Goal: Information Seeking & Learning: Find specific page/section

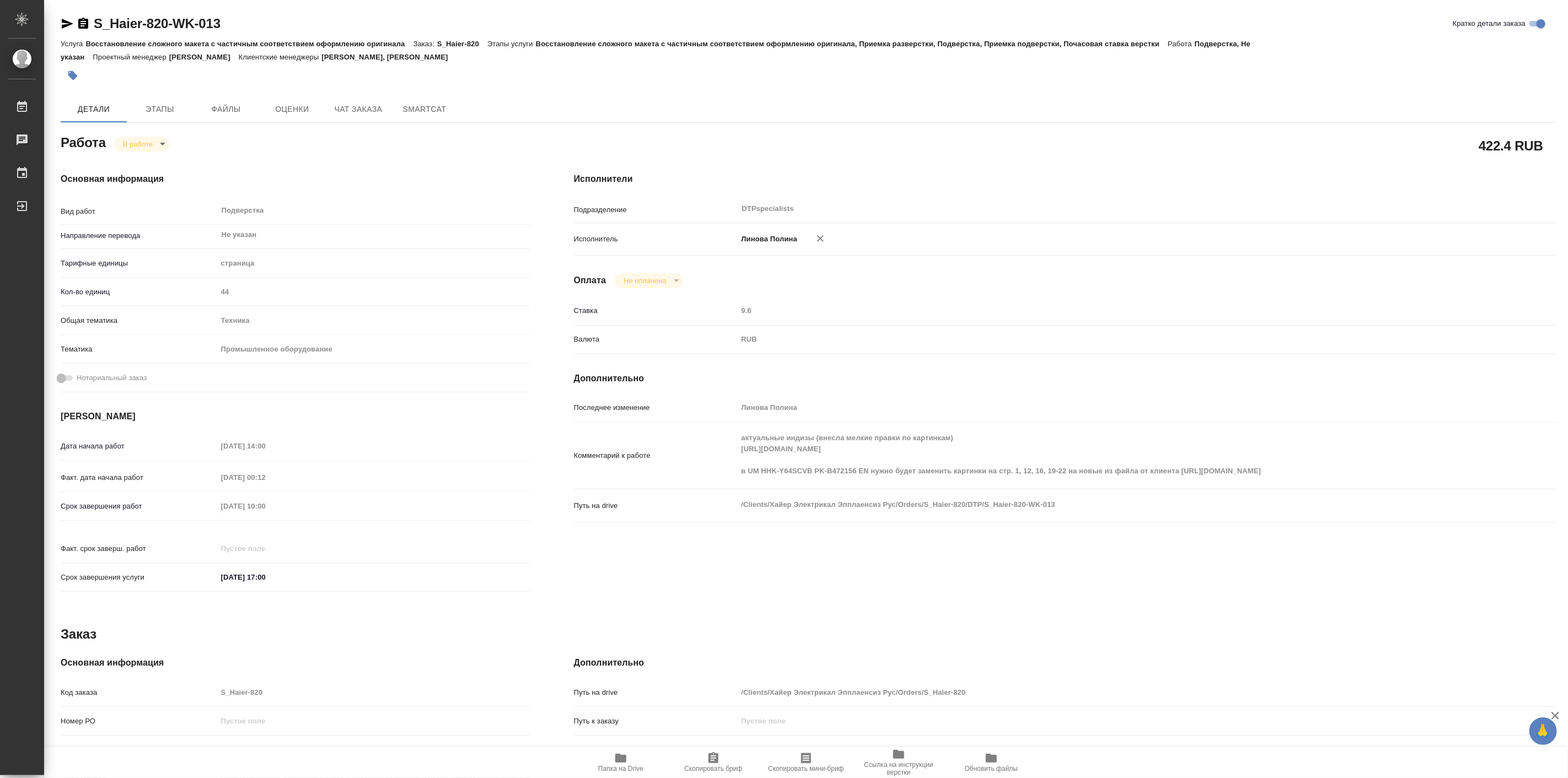
click at [623, 762] on icon "button" at bounding box center [620, 758] width 13 height 13
click at [375, 108] on span "Чат заказа" at bounding box center [358, 109] width 53 height 14
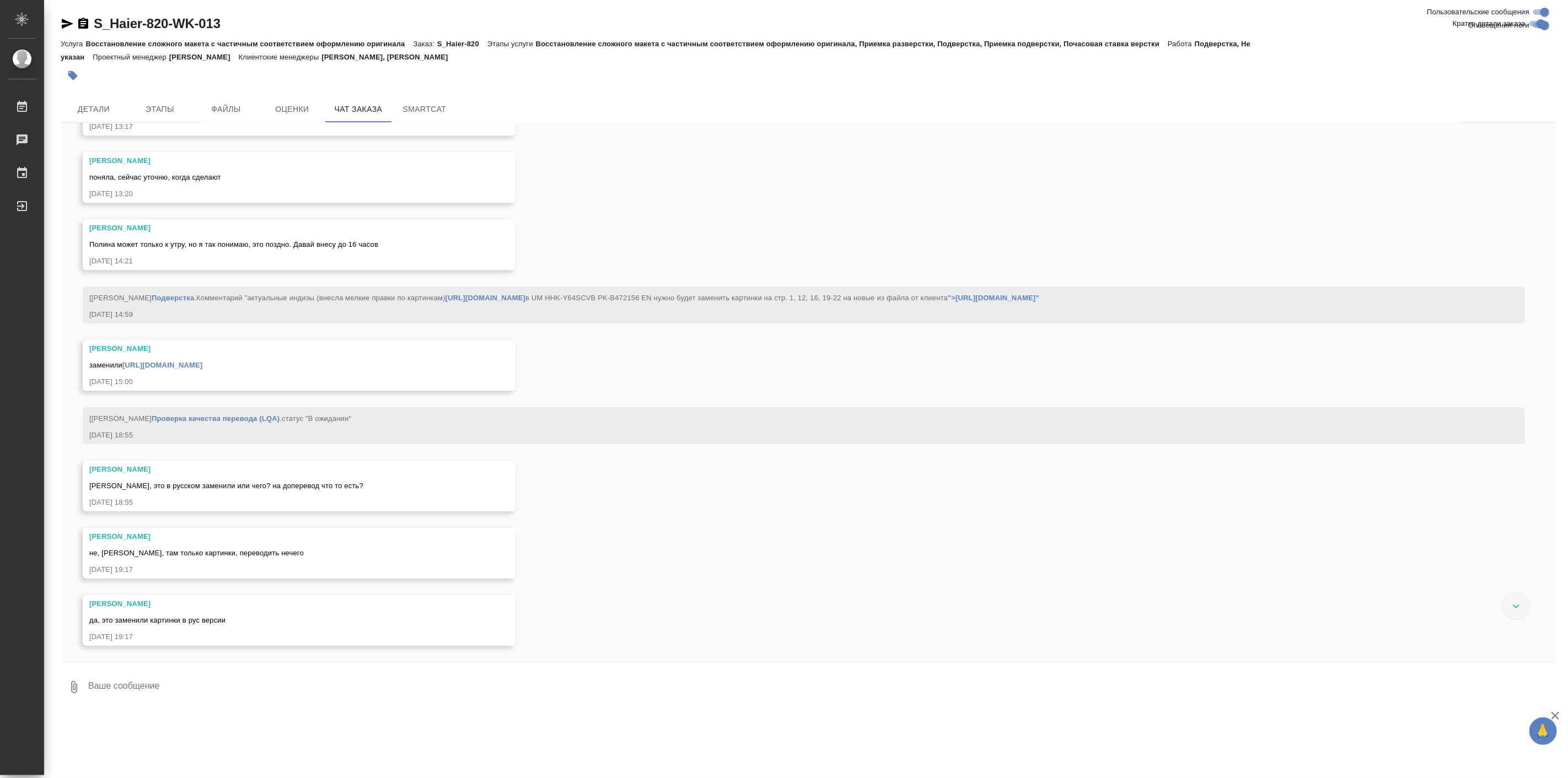
scroll to position [24266, 0]
click at [241, 29] on img at bounding box center [172, 8] width 166 height 41
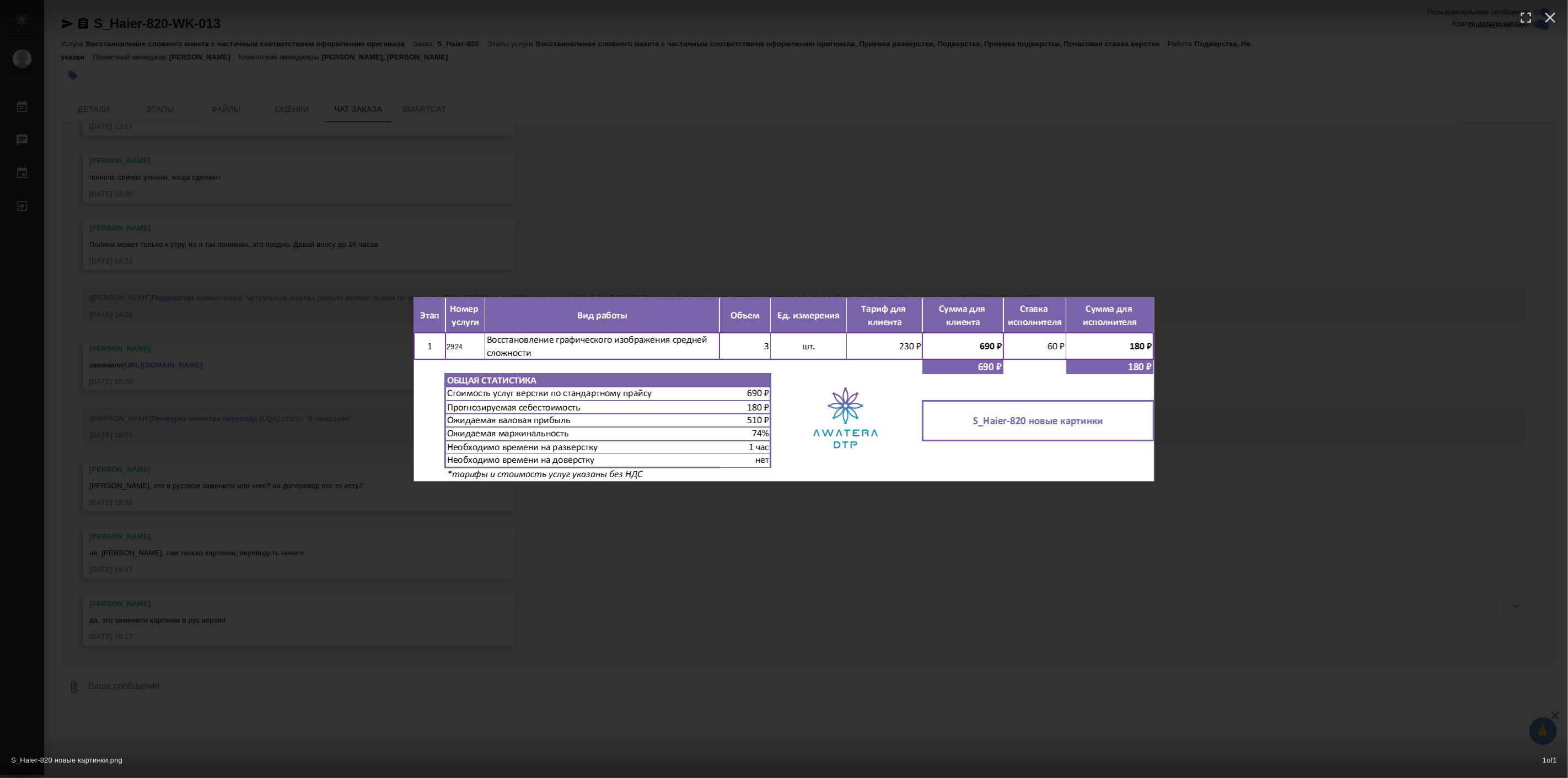
click at [972, 536] on div "S_Haier-820 новые картинки.png 1 of 1" at bounding box center [784, 389] width 1568 height 778
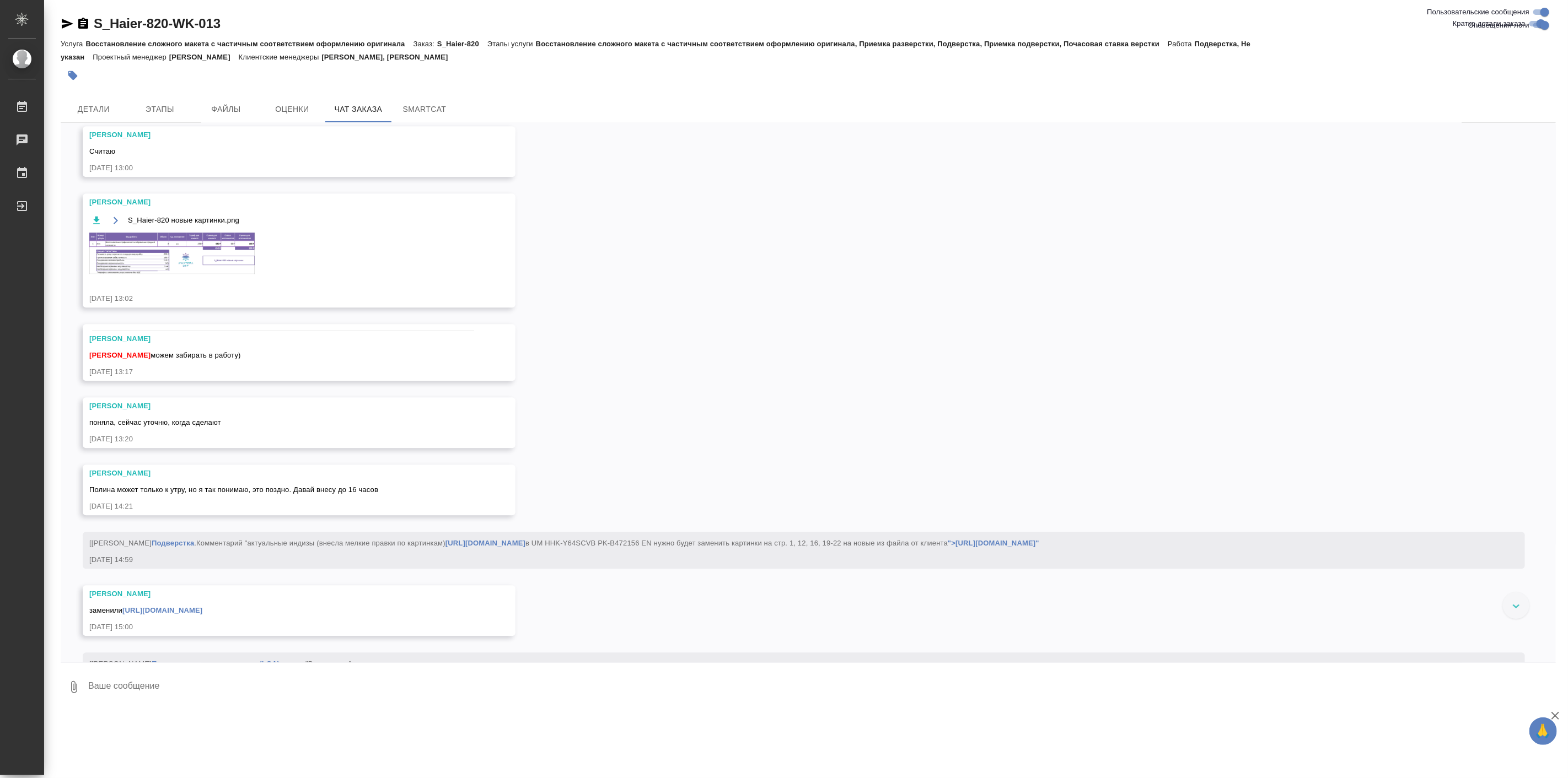
scroll to position [23655, 0]
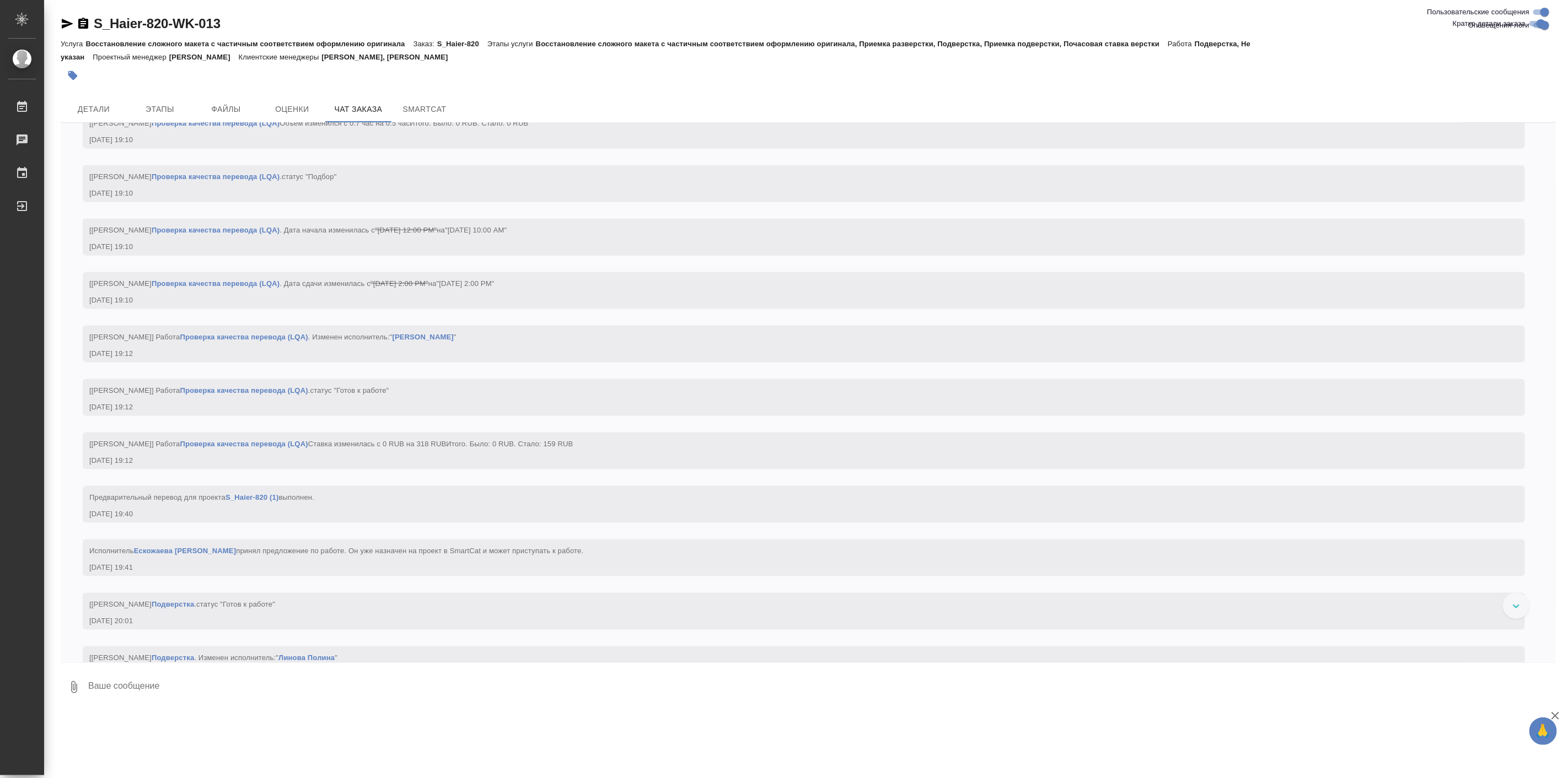
scroll to position [22328, 0]
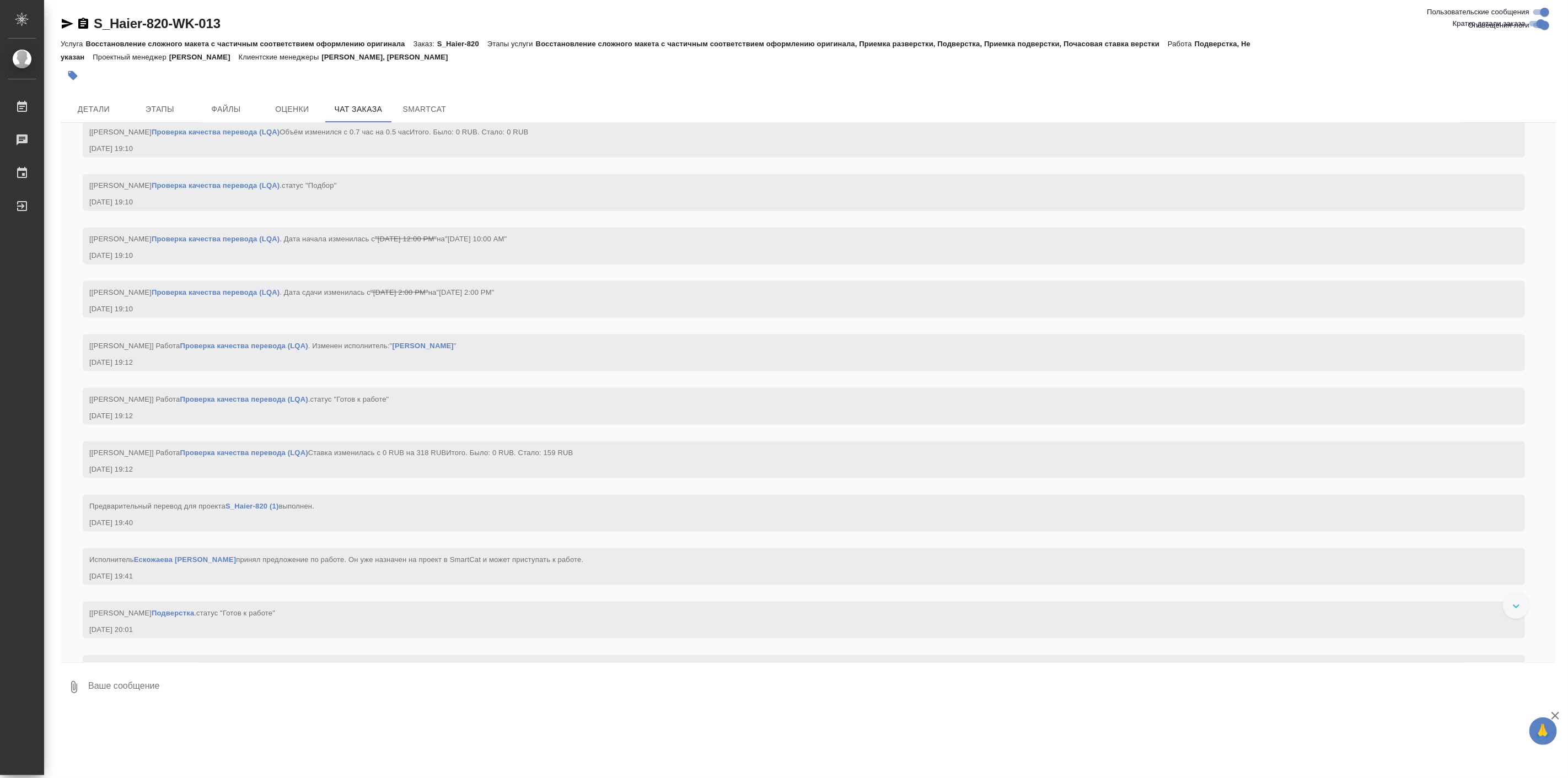
click at [796, 73] on div at bounding box center [559, 75] width 997 height 24
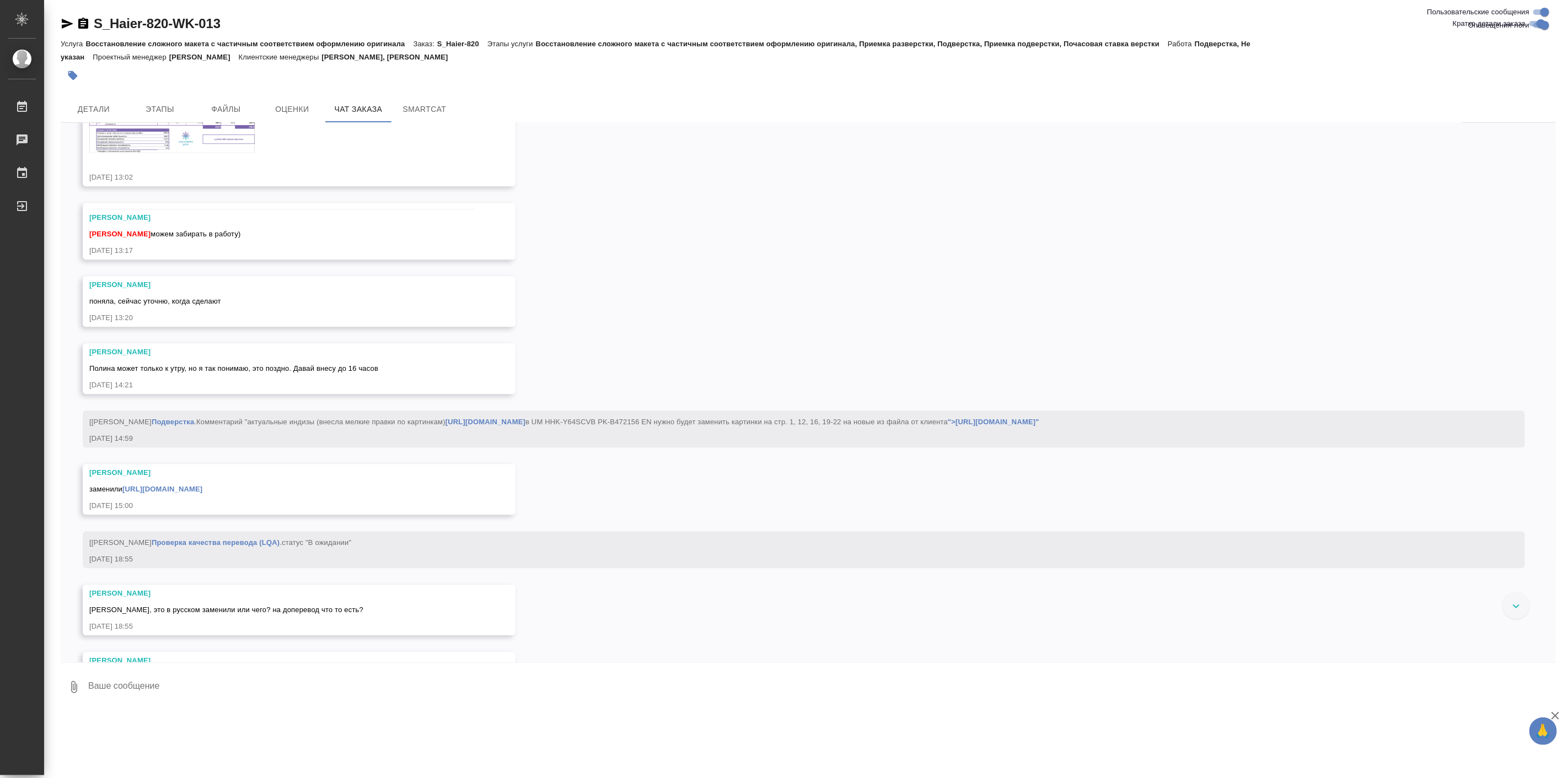
scroll to position [23859, 0]
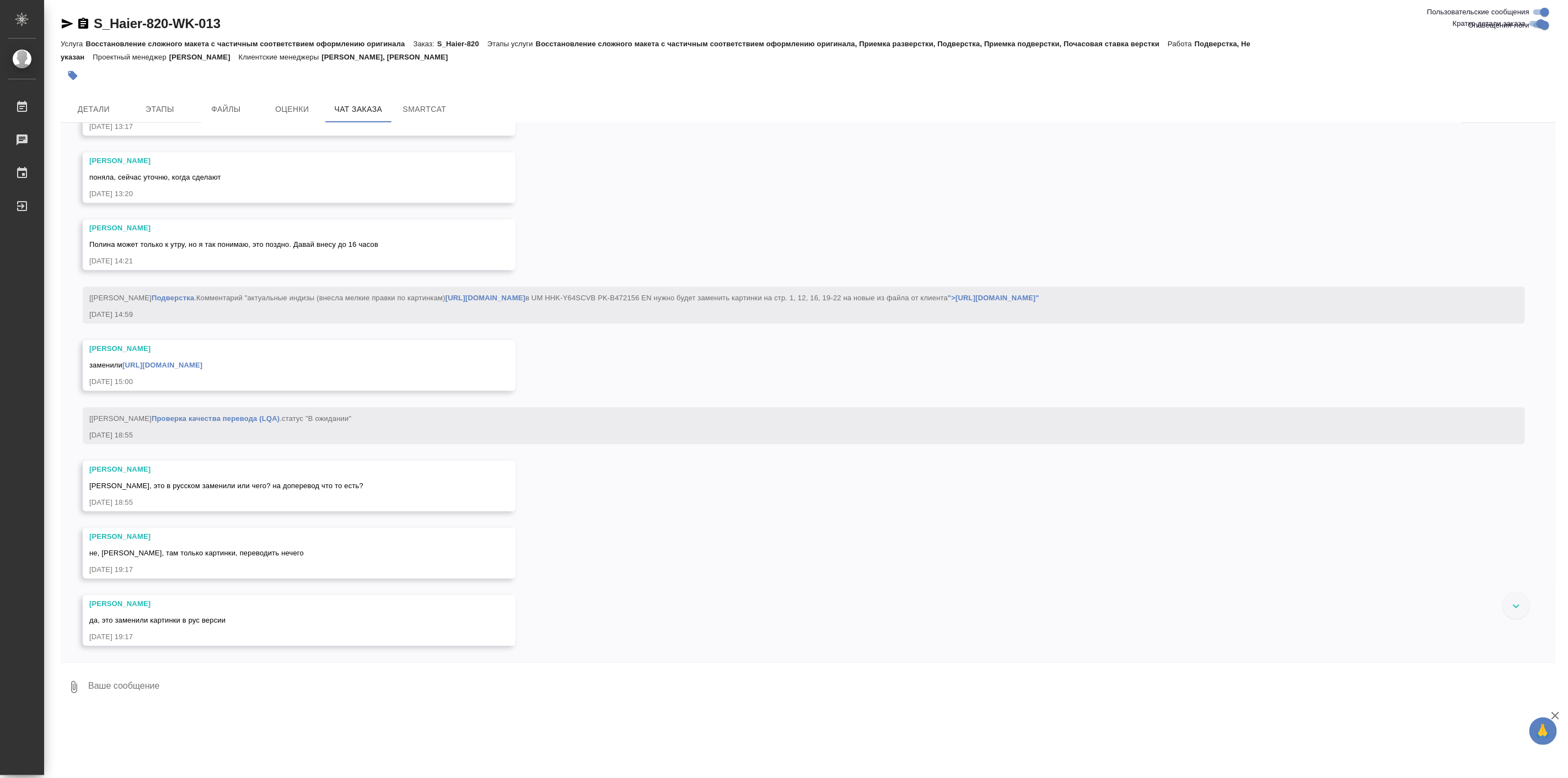
scroll to position [24573, 0]
click at [202, 369] on link "[URL][DOMAIN_NAME]" at bounding box center [162, 364] width 80 height 8
